Goal: Task Accomplishment & Management: Complete application form

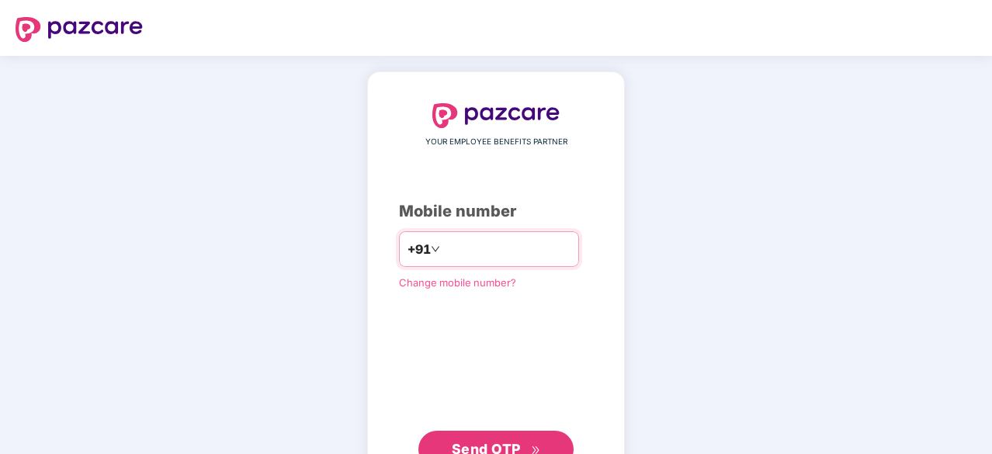
click at [443, 251] on input "number" at bounding box center [506, 249] width 127 height 25
type input "**********"
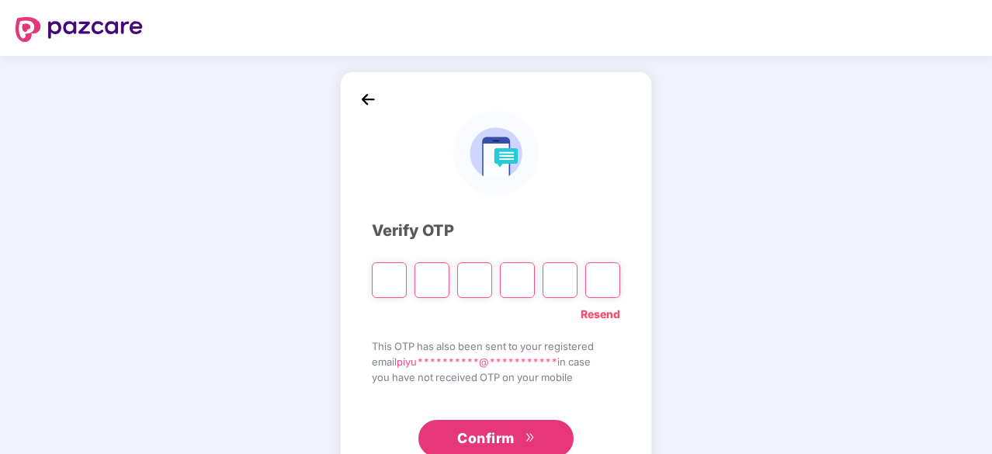
type input "*"
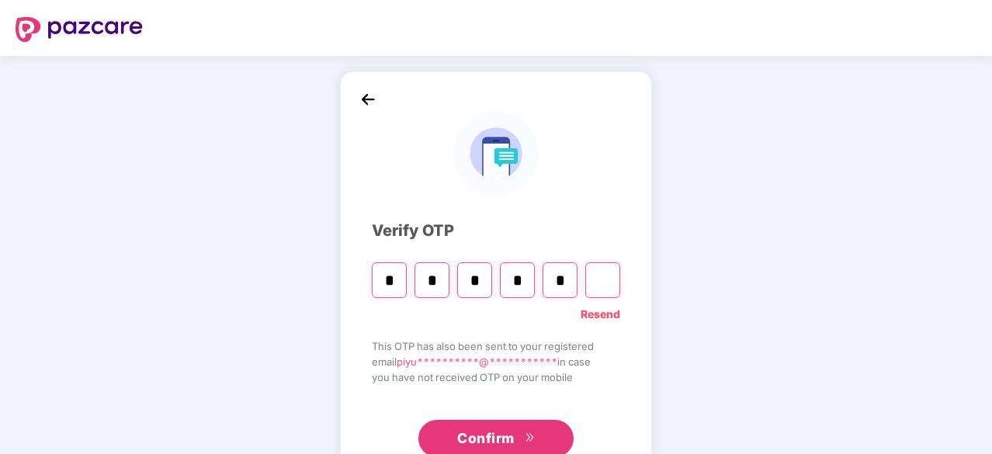
type input "*"
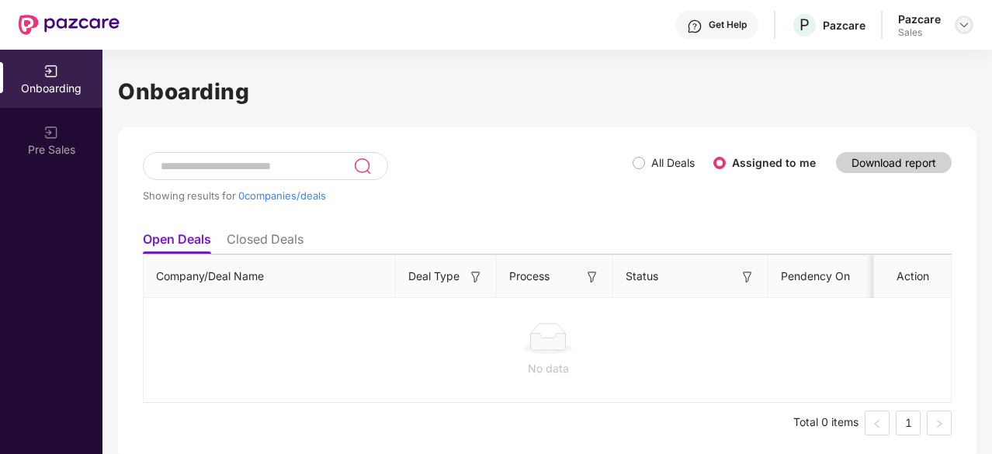
click at [964, 18] on div at bounding box center [964, 25] width 19 height 19
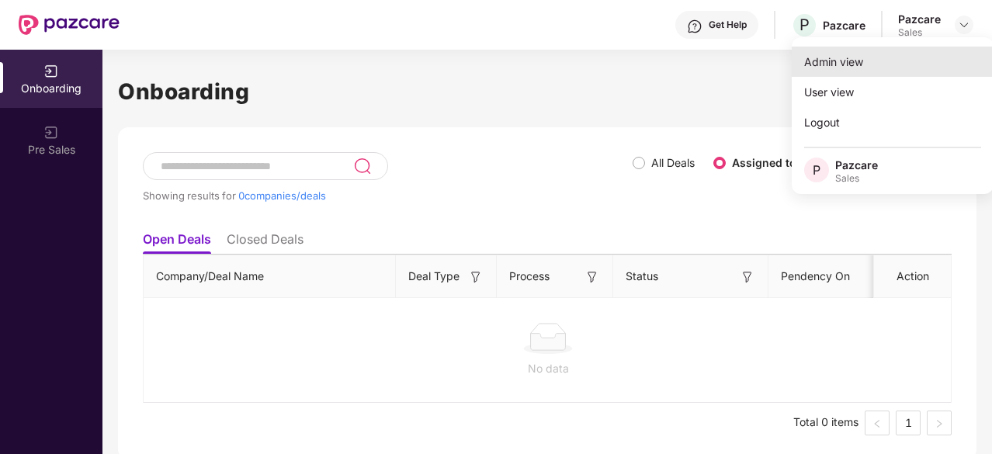
click at [853, 66] on div "Admin view" at bounding box center [893, 62] width 202 height 30
